Goal: Navigation & Orientation: Find specific page/section

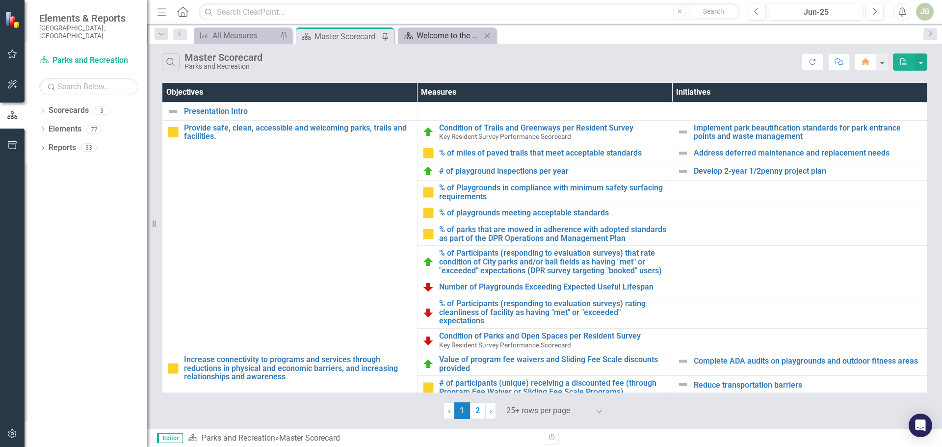
click at [442, 37] on div "Welcome to the FY [DATE]-[DATE] Strategic Plan Landing Page!" at bounding box center [449, 35] width 65 height 12
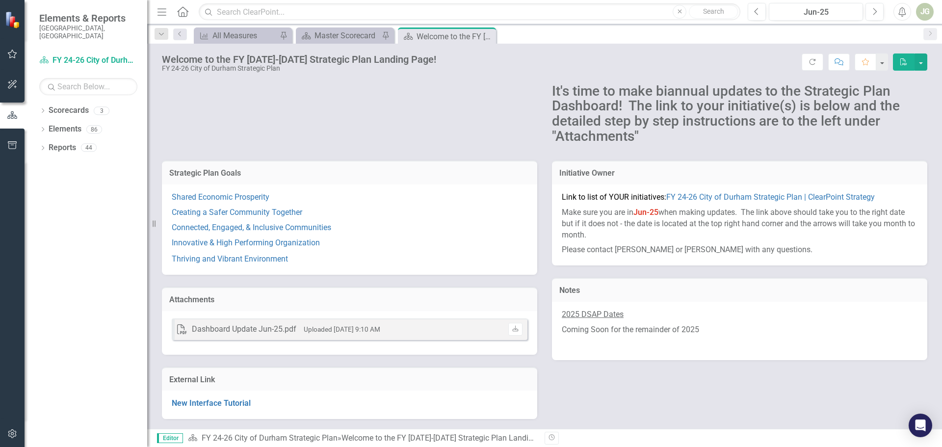
scroll to position [77, 0]
click at [718, 196] on link "FY 24-26 City of Durham Strategic Plan | ClearPoint Strategy" at bounding box center [770, 196] width 209 height 9
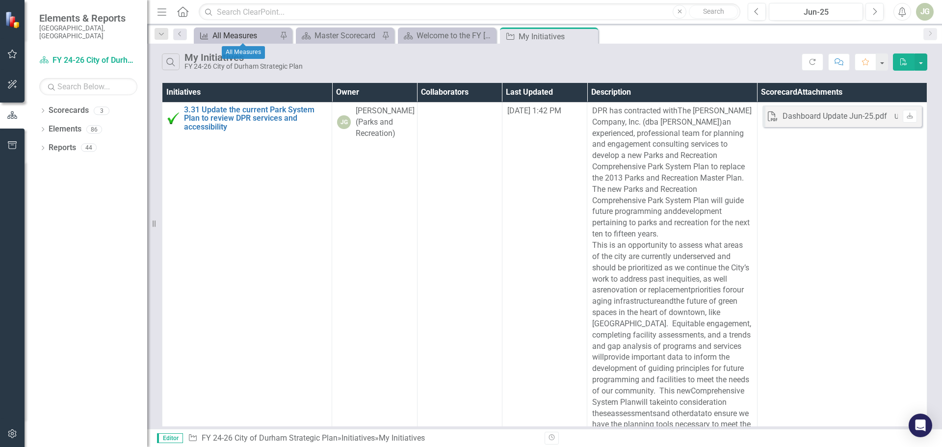
click at [227, 35] on div "All Measures" at bounding box center [244, 35] width 65 height 12
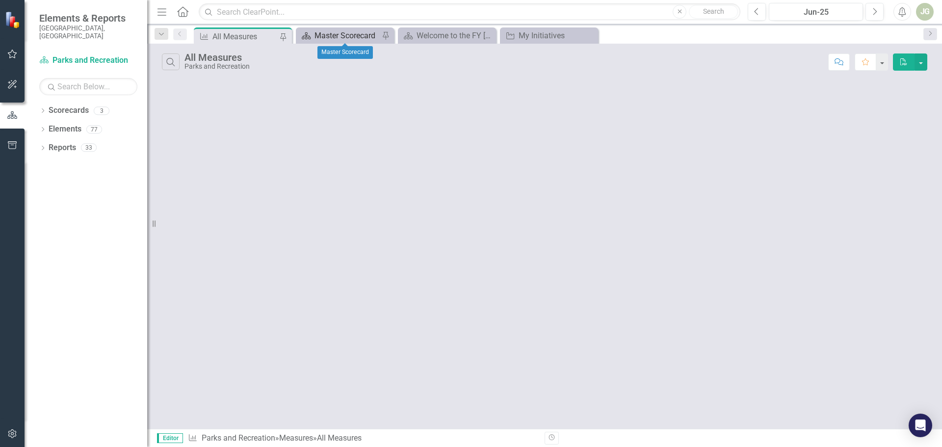
click at [318, 36] on div "Master Scorecard" at bounding box center [347, 35] width 65 height 12
